Goal: Transaction & Acquisition: Subscribe to service/newsletter

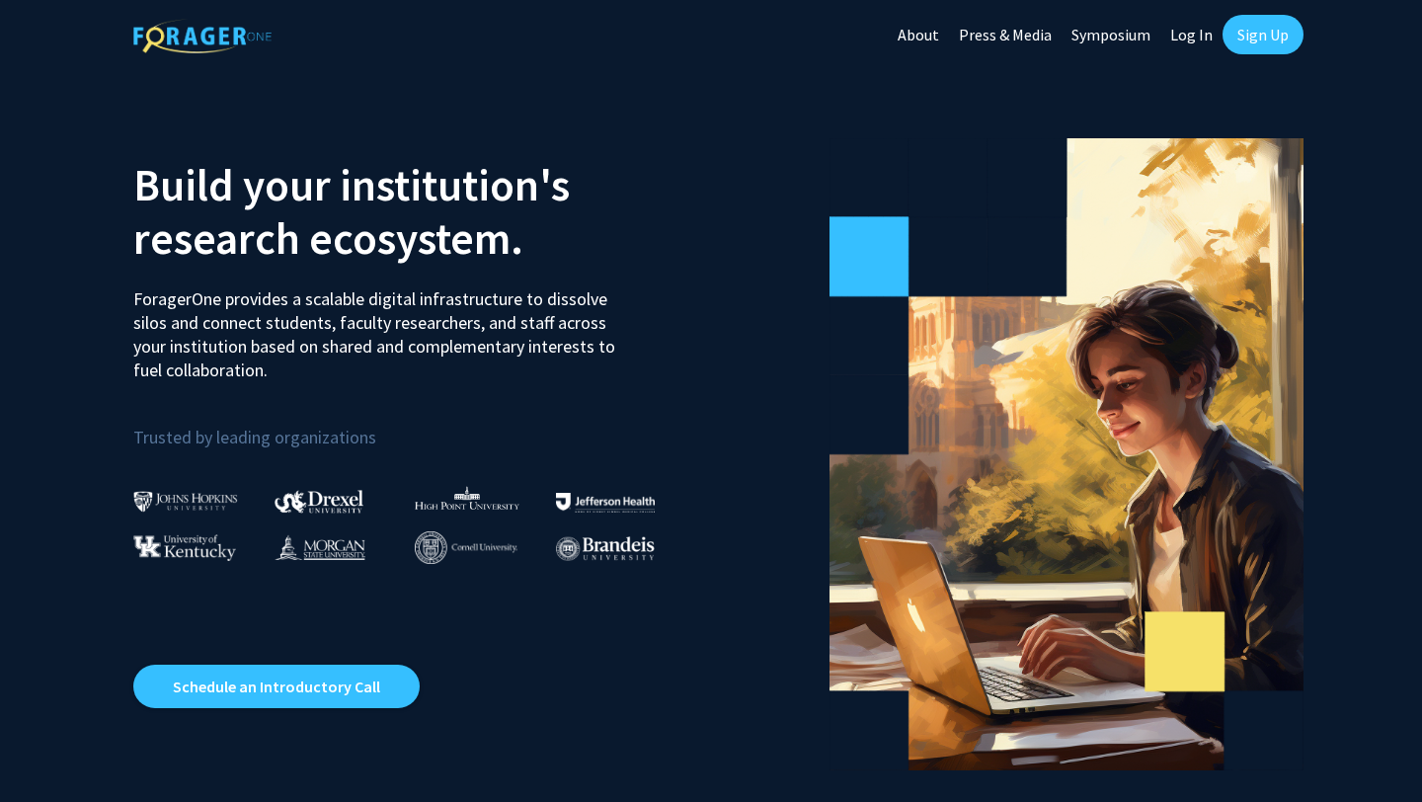
click at [710, 49] on link "Sign Up" at bounding box center [1262, 34] width 81 height 39
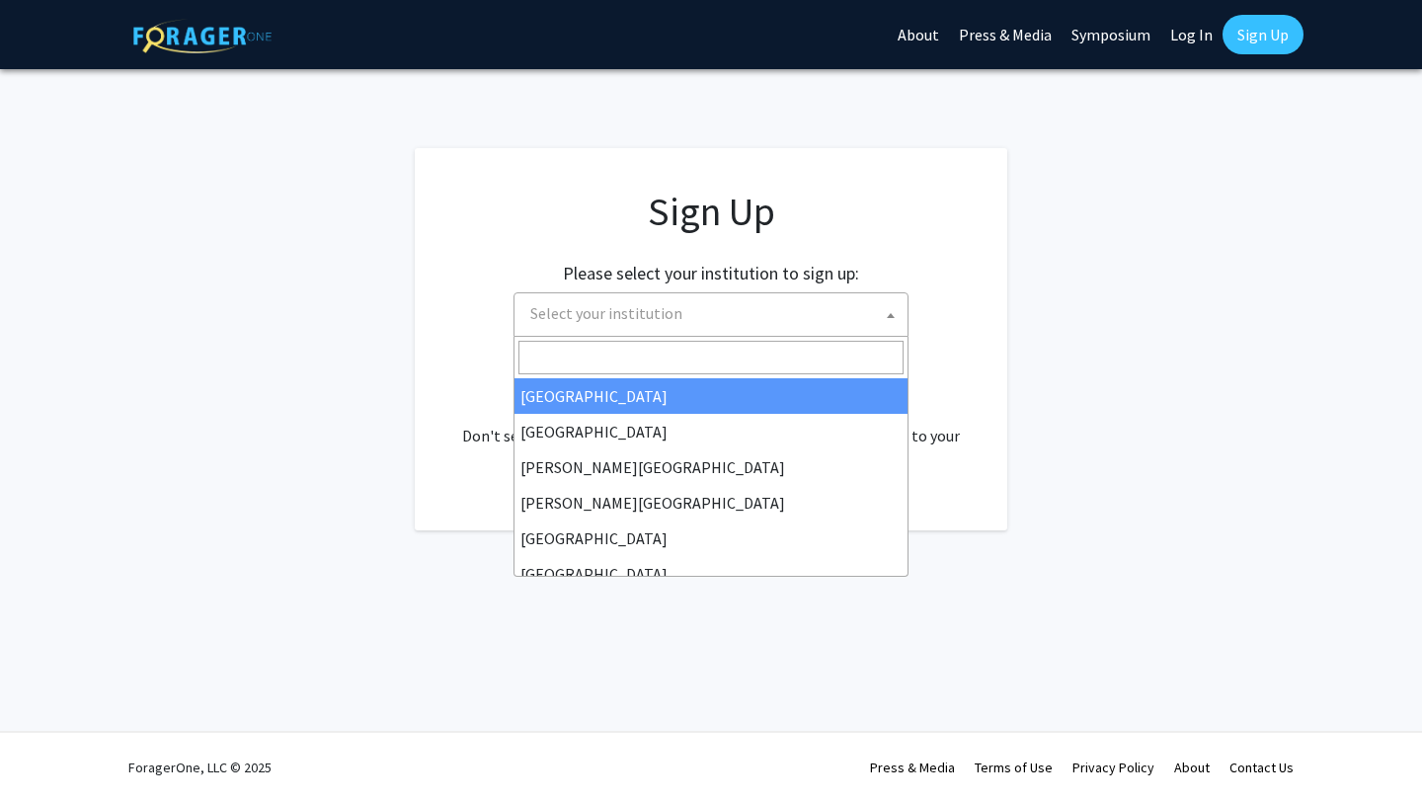
click at [710, 321] on span "Select your institution" at bounding box center [714, 313] width 385 height 40
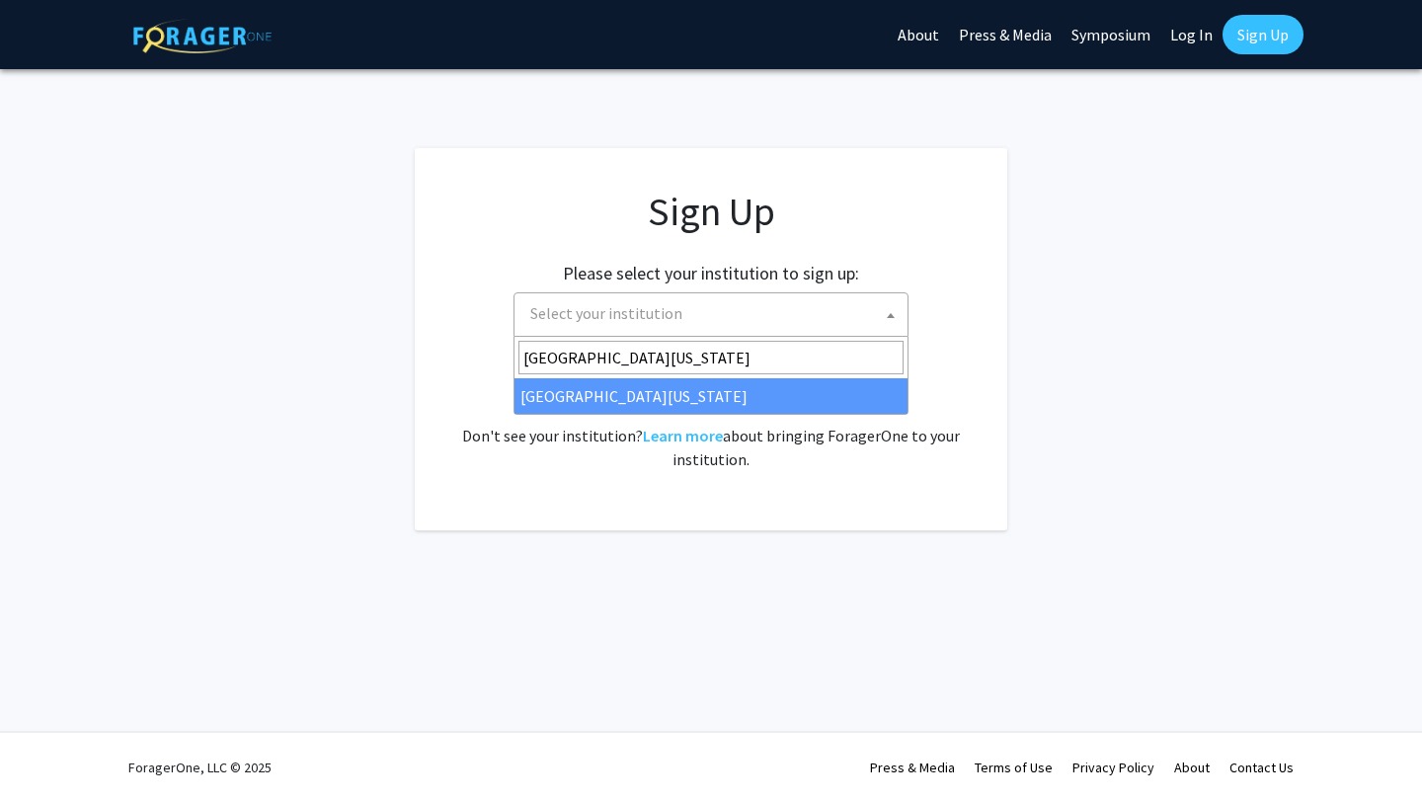
type input "[GEOGRAPHIC_DATA][US_STATE]"
select select "33"
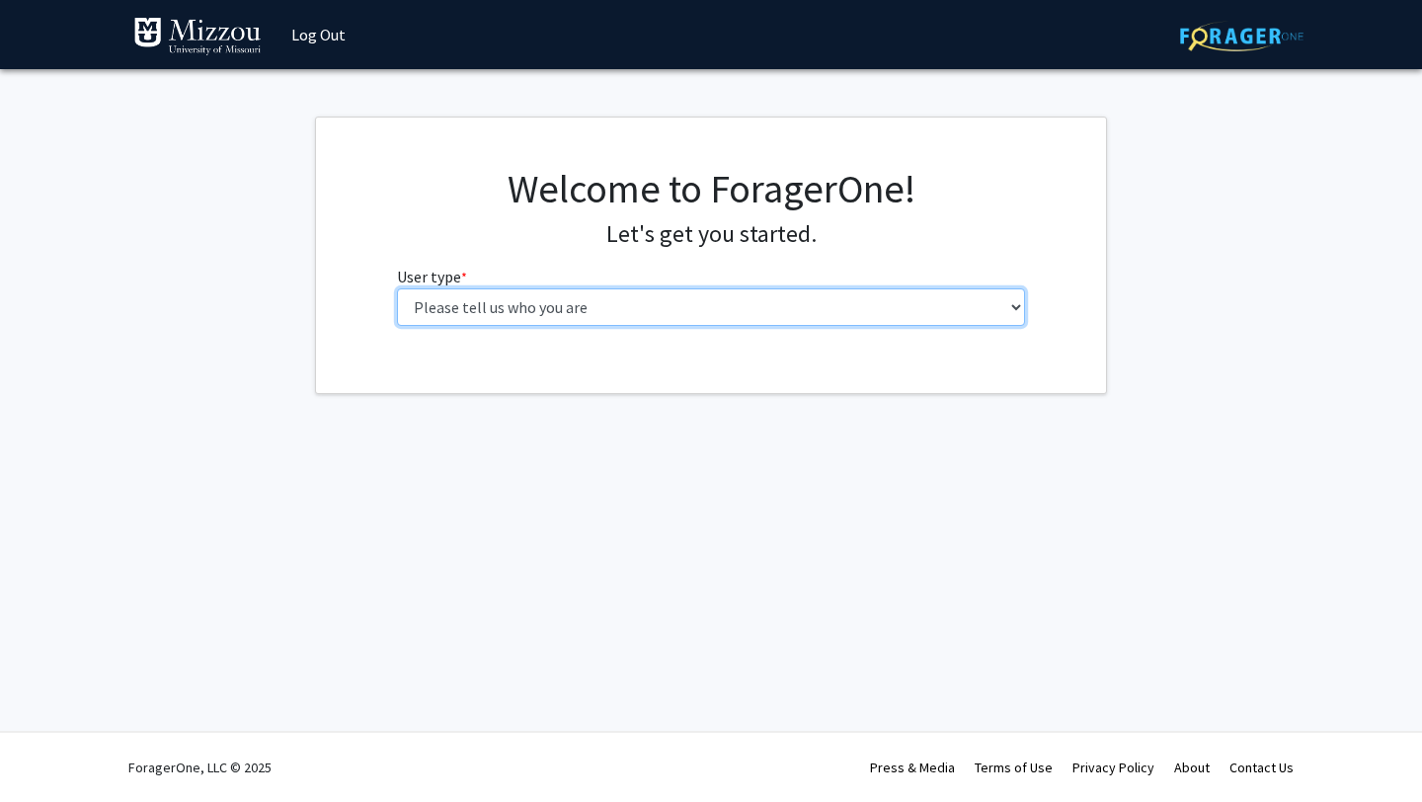
click at [562, 311] on select "Please tell us who you are Undergraduate Student Master's Student Doctoral Cand…" at bounding box center [711, 307] width 629 height 38
select select "1: undergrad"
click at [397, 288] on select "Please tell us who you are Undergraduate Student Master's Student Doctoral Cand…" at bounding box center [711, 307] width 629 height 38
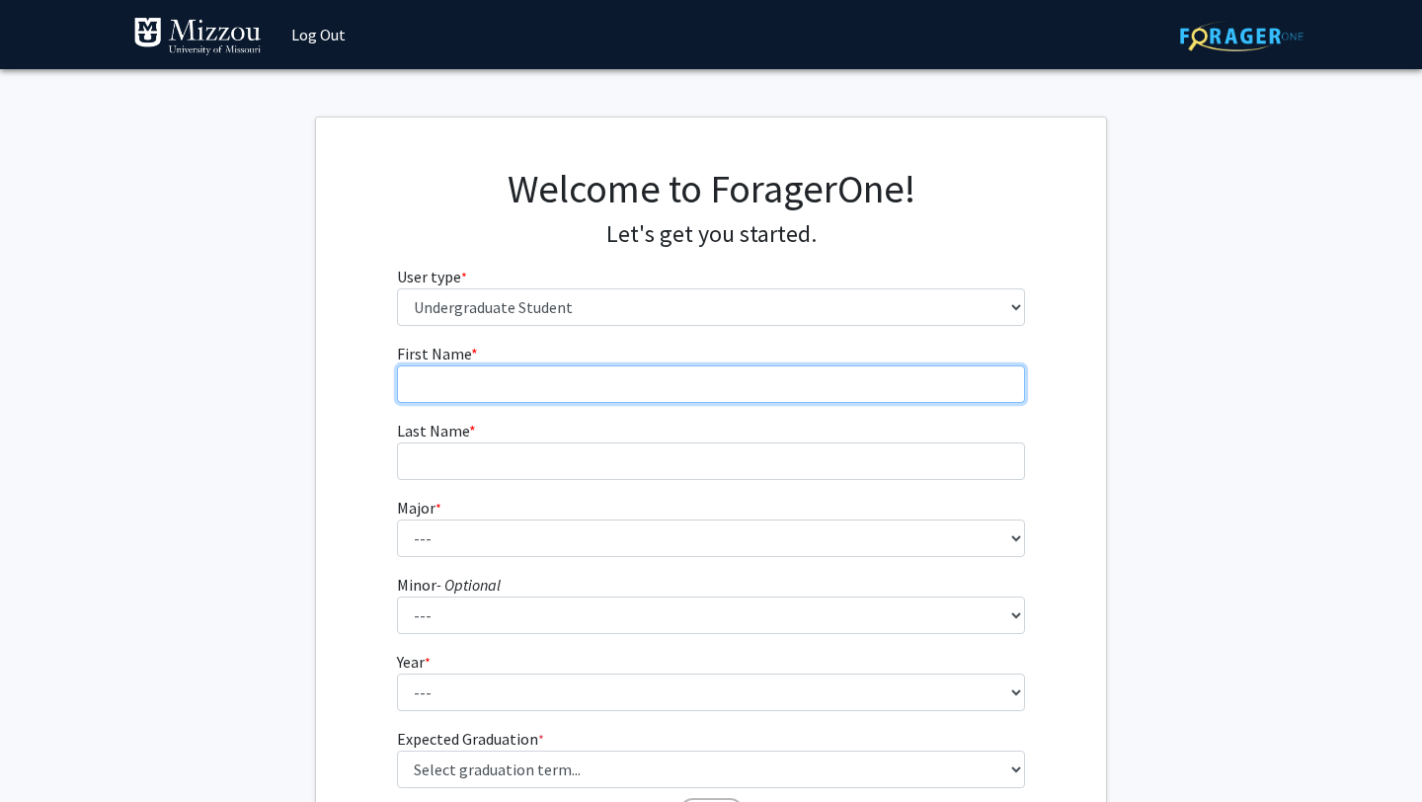
click at [567, 390] on input "First Name * required" at bounding box center [711, 384] width 629 height 38
